Goal: Task Accomplishment & Management: Manage account settings

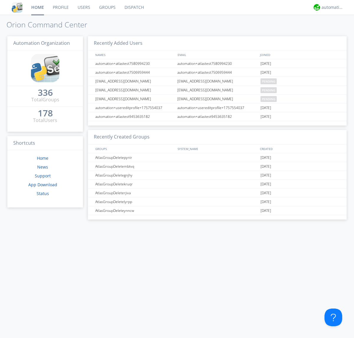
click at [107, 7] on link "Groups" at bounding box center [107, 7] width 25 height 15
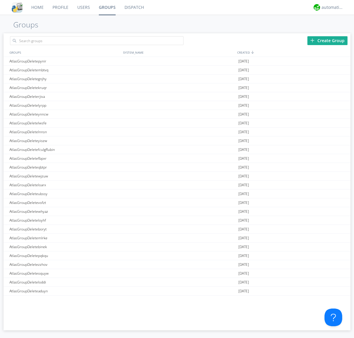
click at [327, 40] on div "Create Group" at bounding box center [327, 40] width 40 height 9
click at [107, 7] on link "Groups" at bounding box center [107, 7] width 26 height 15
type input "AtlasGroupDeletebzxut"
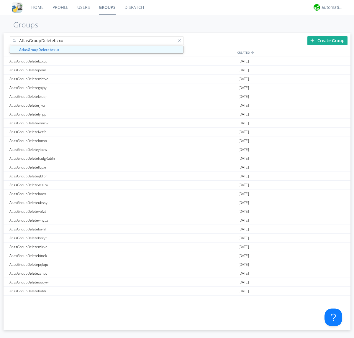
click at [83, 7] on link "Users" at bounding box center [84, 7] width 22 height 15
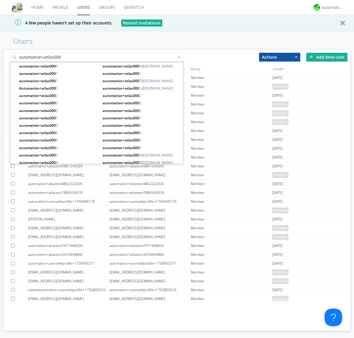
type input "automation+atlas000"
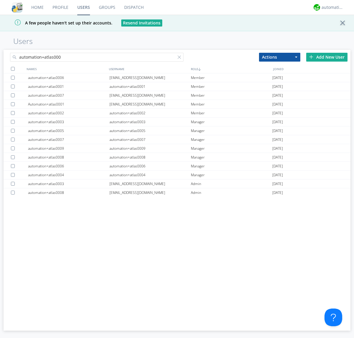
click at [13, 69] on div at bounding box center [13, 69] width 4 height 4
click at [279, 57] on button "Actions" at bounding box center [279, 57] width 41 height 9
click at [0, 0] on link "Add to Group" at bounding box center [0, 0] width 0 height 0
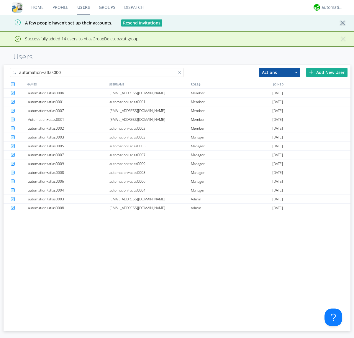
click at [107, 7] on link "Groups" at bounding box center [106, 7] width 25 height 15
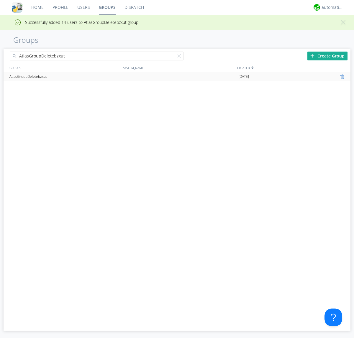
type input "AtlasGroupDeletebzxut"
click at [343, 77] on div at bounding box center [343, 76] width 6 height 5
